Goal: Task Accomplishment & Management: Manage account settings

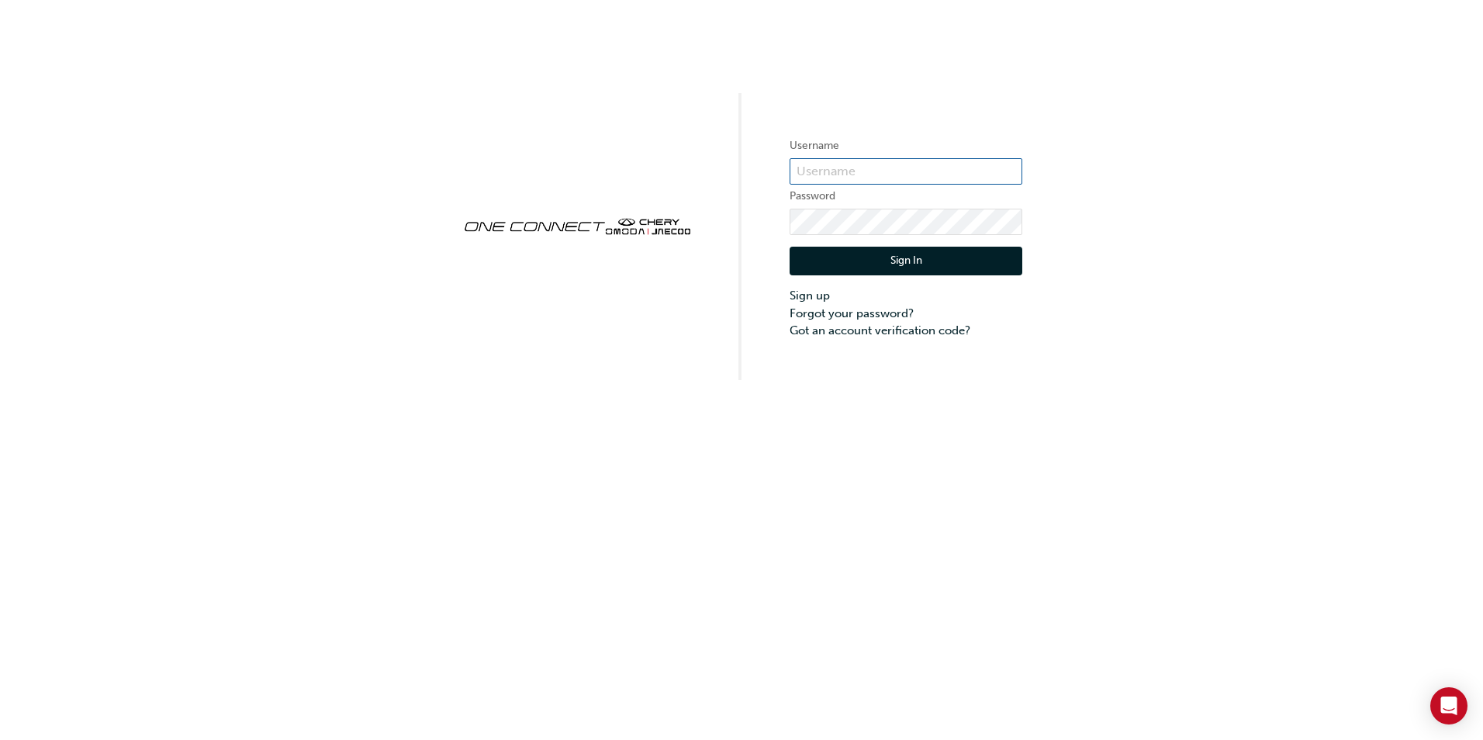
type input "cma085"
click at [892, 264] on button "Sign In" at bounding box center [905, 261] width 233 height 29
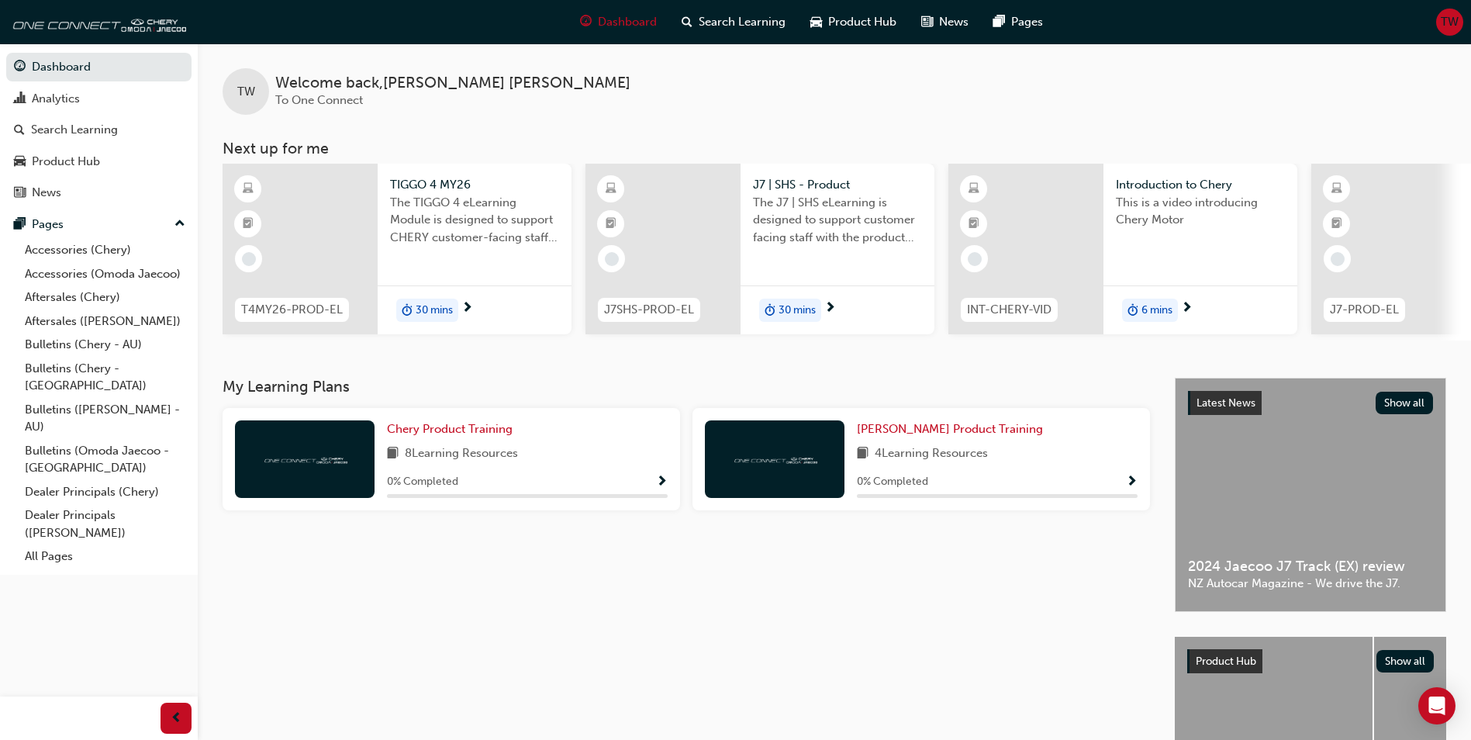
click at [1448, 23] on span "TW" at bounding box center [1450, 22] width 18 height 18
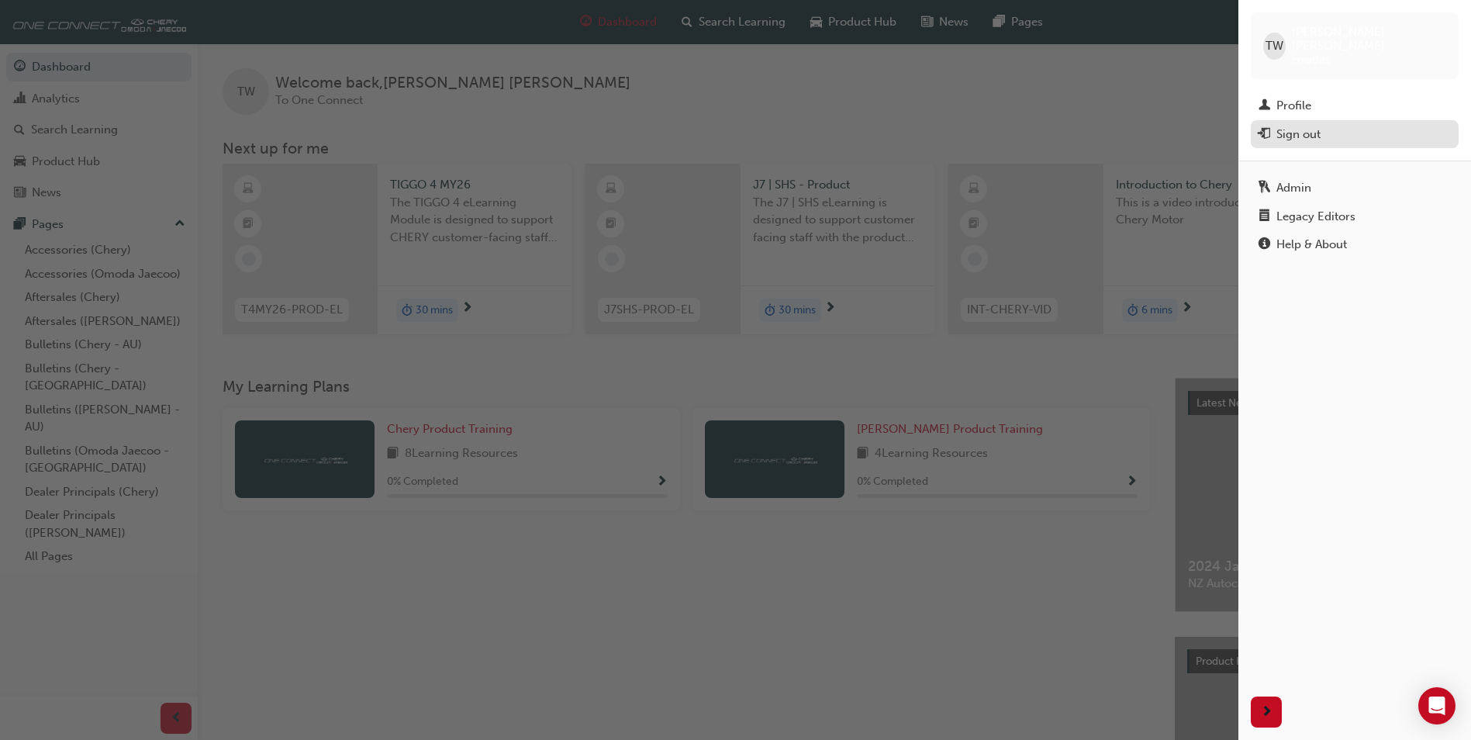
click at [1308, 126] on div "Sign out" at bounding box center [1298, 135] width 44 height 18
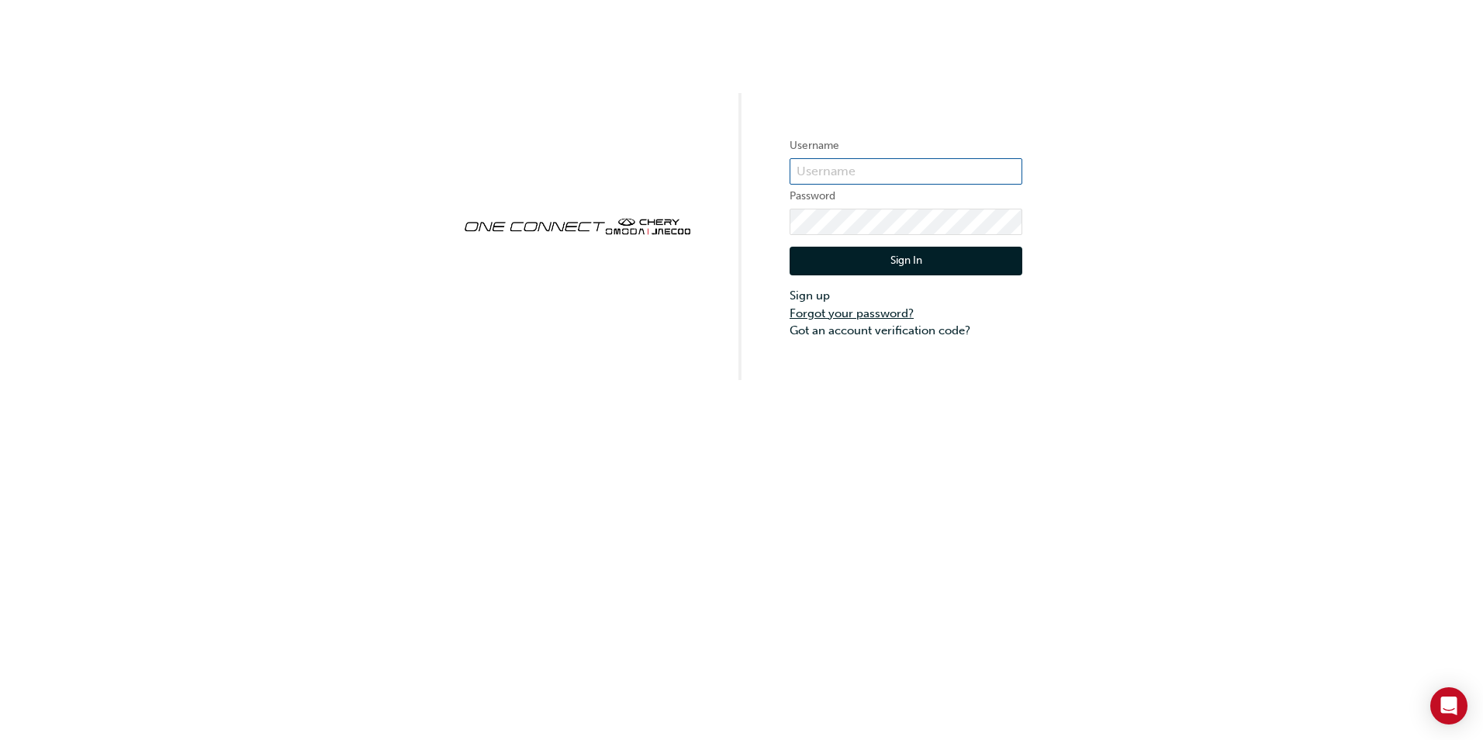
type input "cma085"
click at [827, 315] on link "Forgot your password?" at bounding box center [905, 314] width 233 height 18
